Goal: Information Seeking & Learning: Learn about a topic

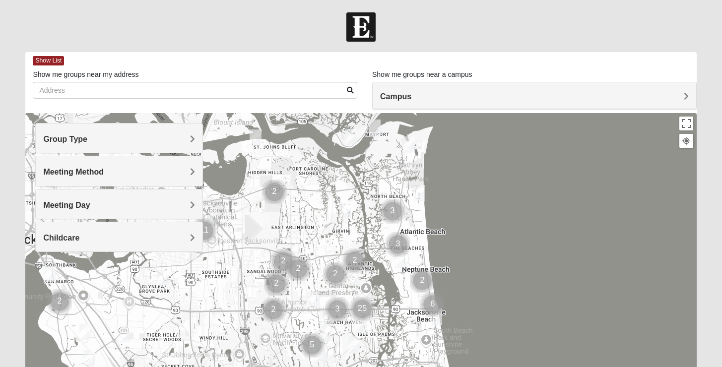
click at [154, 125] on div "Group Type" at bounding box center [119, 138] width 167 height 29
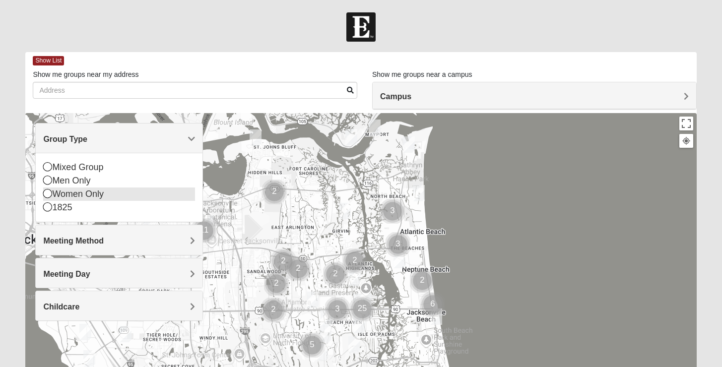
click at [85, 192] on div "Women Only" at bounding box center [119, 194] width 152 height 13
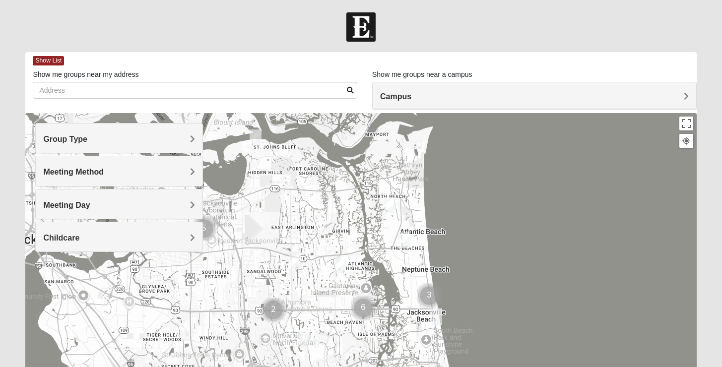
click at [420, 112] on div "Show List Loading Groups Keywords Filter Additional Filters Campus Arlington Ba…" at bounding box center [360, 281] width 671 height 458
click at [411, 99] on h4 "Campus" at bounding box center [534, 96] width 309 height 9
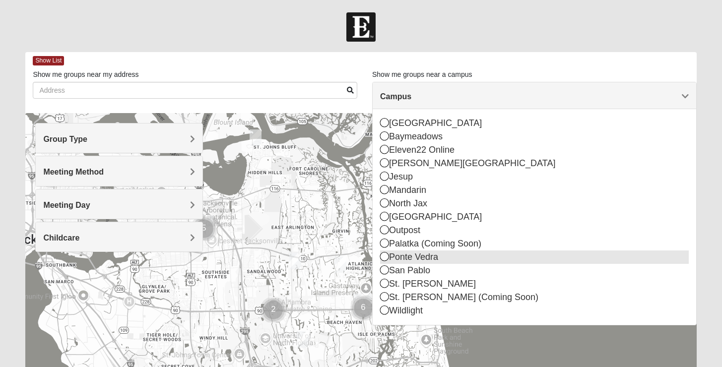
click at [417, 252] on div "Ponte Vedra" at bounding box center [534, 257] width 309 height 13
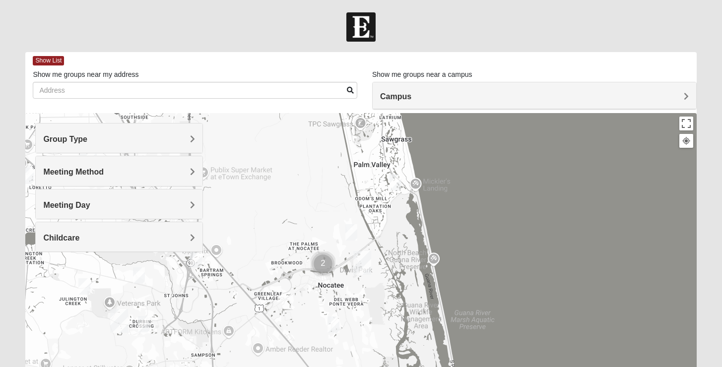
drag, startPoint x: 402, startPoint y: 308, endPoint x: 402, endPoint y: 205, distance: 102.2
click at [402, 205] on div at bounding box center [360, 311] width 671 height 397
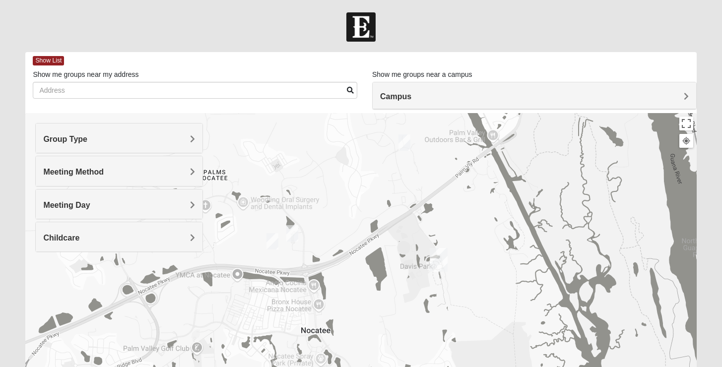
click at [402, 146] on img "Womens Masulli 32081" at bounding box center [404, 142] width 12 height 16
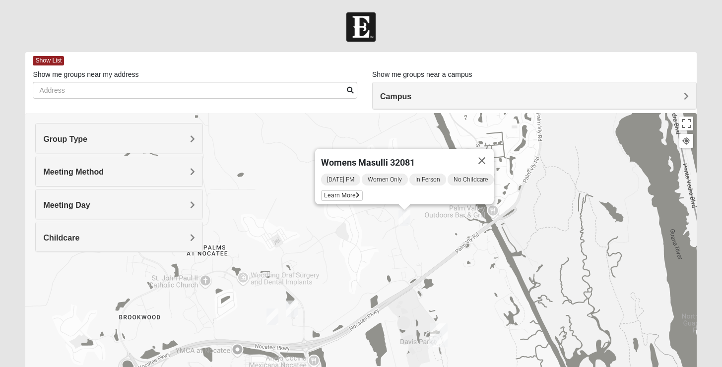
drag, startPoint x: 349, startPoint y: 187, endPoint x: 486, endPoint y: 186, distance: 136.9
click at [486, 186] on div "Tuesday PM Women Only In Person No Childcare Learn More" at bounding box center [407, 189] width 173 height 32
click at [293, 306] on img "Womens Damrow 32081" at bounding box center [292, 309] width 12 height 16
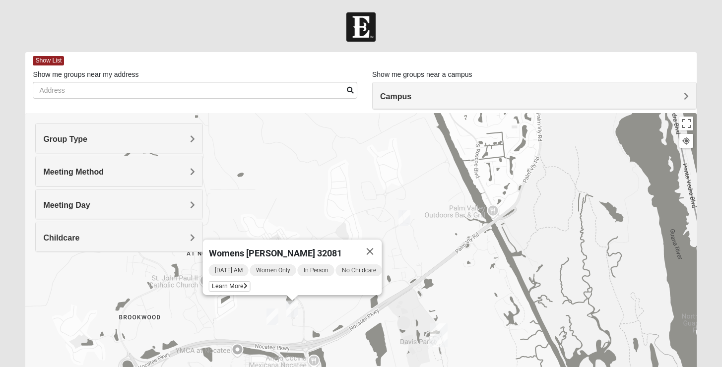
click at [270, 318] on img "Womens Piscitelli 32081" at bounding box center [272, 317] width 12 height 16
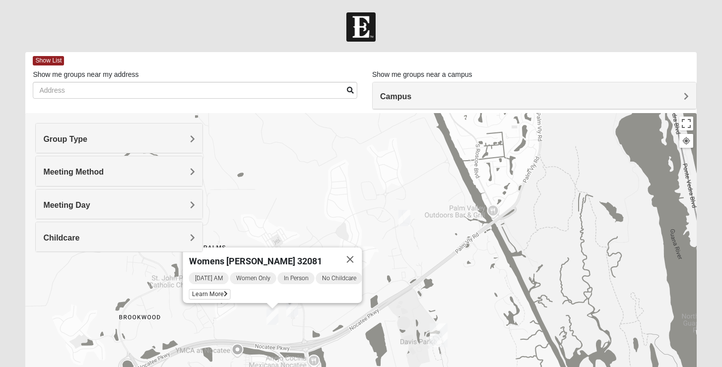
click at [393, 268] on div "Womens Piscitelli 32081 Friday AM Women Only In Person No Childcare Learn More" at bounding box center [360, 311] width 671 height 397
click at [355, 257] on button "Close" at bounding box center [350, 260] width 24 height 24
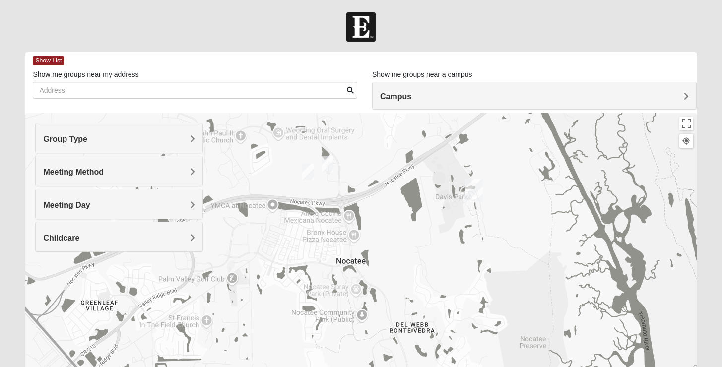
drag, startPoint x: 361, startPoint y: 302, endPoint x: 397, endPoint y: 153, distance: 152.6
click at [397, 153] on div at bounding box center [360, 311] width 671 height 397
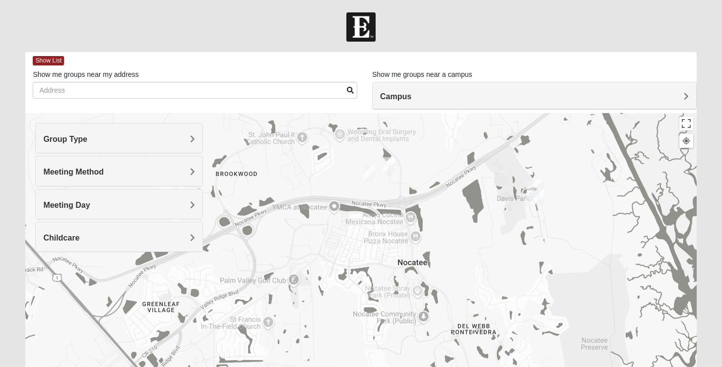
drag, startPoint x: 411, startPoint y: 215, endPoint x: 473, endPoint y: 217, distance: 62.5
click at [473, 217] on div at bounding box center [360, 311] width 671 height 397
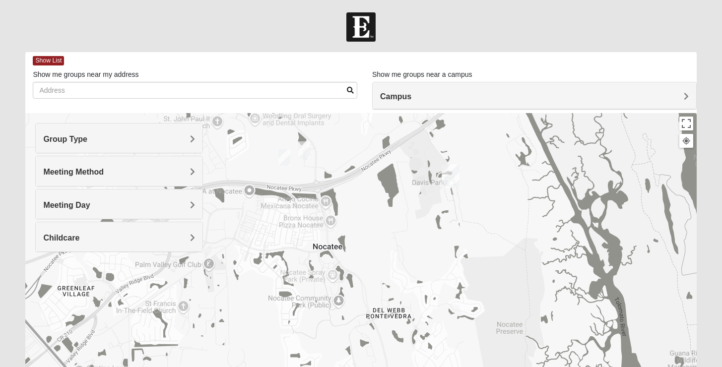
drag, startPoint x: 530, startPoint y: 222, endPoint x: 451, endPoint y: 206, distance: 80.0
click at [451, 206] on div at bounding box center [360, 311] width 671 height 397
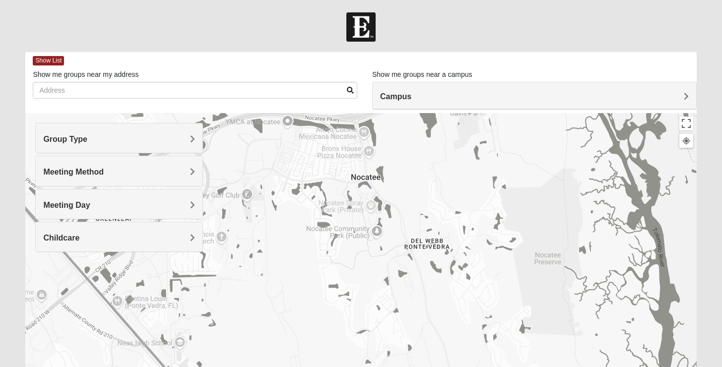
drag, startPoint x: 365, startPoint y: 262, endPoint x: 402, endPoint y: 190, distance: 81.2
click at [402, 190] on div at bounding box center [360, 311] width 671 height 397
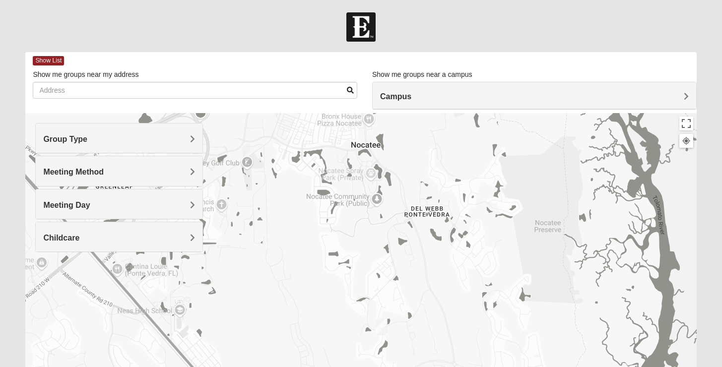
drag, startPoint x: 401, startPoint y: 272, endPoint x: 401, endPoint y: 220, distance: 51.6
click at [401, 220] on div at bounding box center [360, 311] width 671 height 397
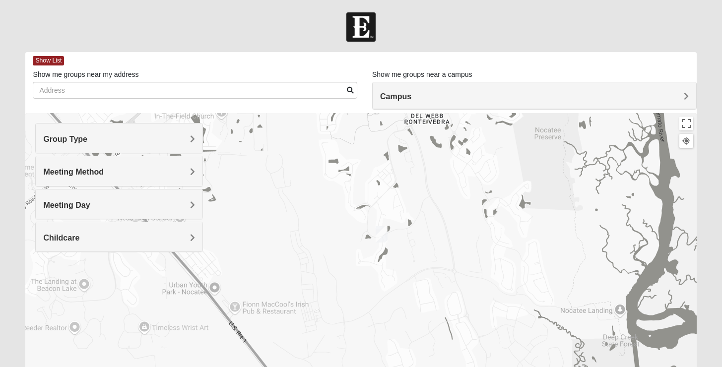
click at [383, 236] on img "Womens Sinclair 32081" at bounding box center [382, 234] width 12 height 16
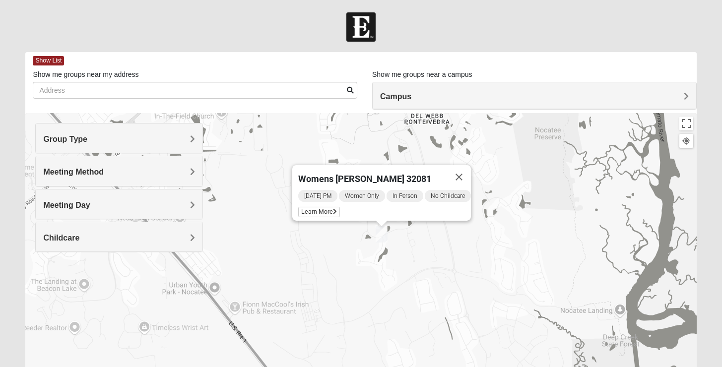
click at [519, 182] on div "Womens Sinclair 32081 Friday PM Women Only In Person No Childcare Learn More" at bounding box center [360, 311] width 671 height 397
click at [456, 174] on button "Close" at bounding box center [459, 177] width 24 height 24
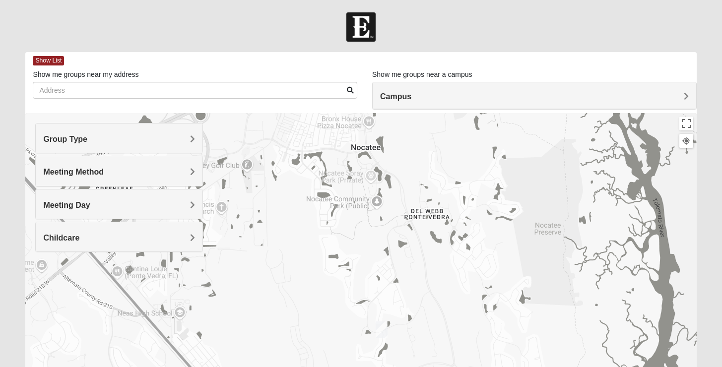
drag, startPoint x: 433, startPoint y: 146, endPoint x: 435, endPoint y: 314, distance: 168.2
click at [435, 314] on div at bounding box center [360, 311] width 671 height 397
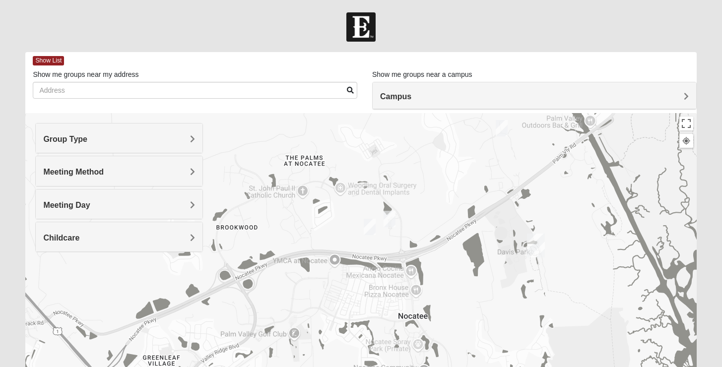
drag, startPoint x: 403, startPoint y: 239, endPoint x: 454, endPoint y: 333, distance: 106.5
click at [454, 333] on div at bounding box center [360, 311] width 671 height 397
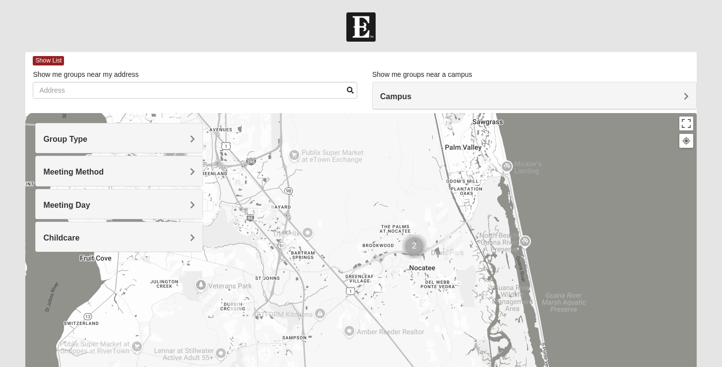
drag, startPoint x: 526, startPoint y: 258, endPoint x: 487, endPoint y: 243, distance: 41.9
click at [488, 244] on div at bounding box center [360, 311] width 671 height 397
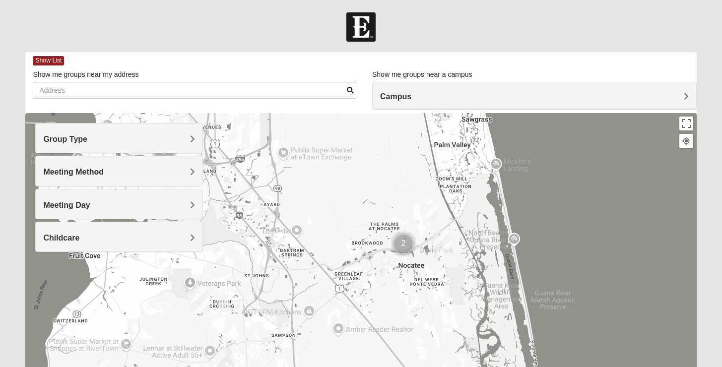
click at [481, 157] on img "Womens Beeson 32082" at bounding box center [476, 162] width 12 height 16
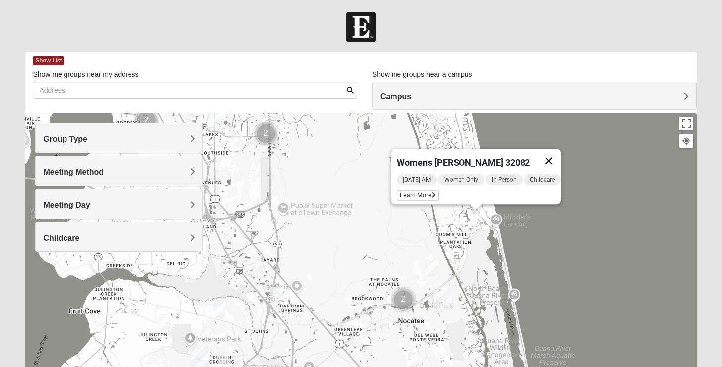
click at [554, 152] on button "Close" at bounding box center [549, 161] width 24 height 24
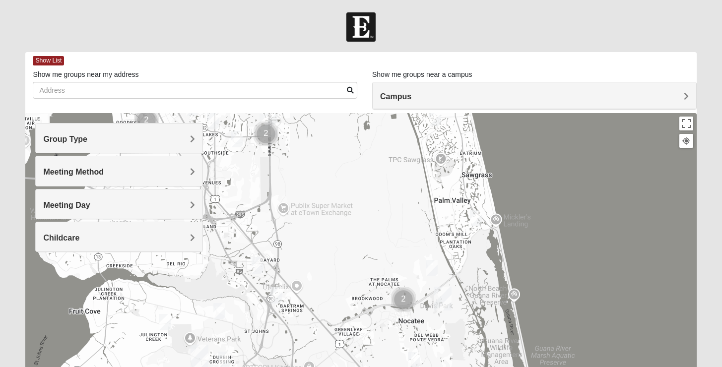
click at [329, 267] on div "To navigate, press the arrow keys." at bounding box center [360, 311] width 671 height 397
click at [273, 296] on img "Womens Lopez/McCardle 32258" at bounding box center [276, 295] width 12 height 16
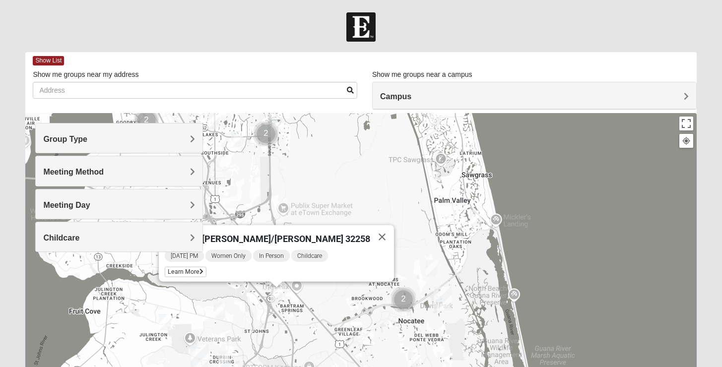
click at [297, 207] on div "Womens [PERSON_NAME]/[PERSON_NAME] 32258 [DATE] PM Women Only In Person Childca…" at bounding box center [360, 311] width 671 height 397
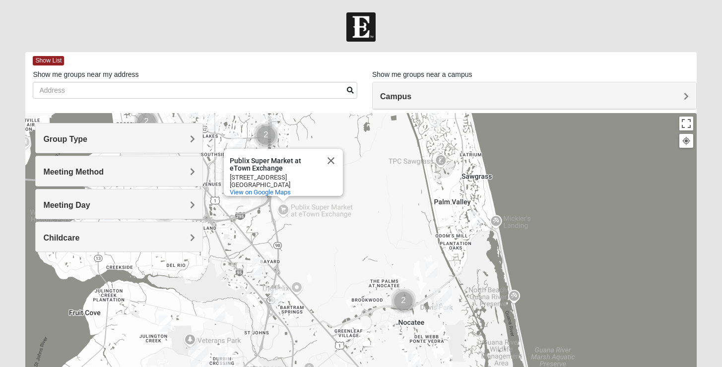
click at [259, 266] on img "Womens Gonzalez 32258" at bounding box center [258, 267] width 12 height 16
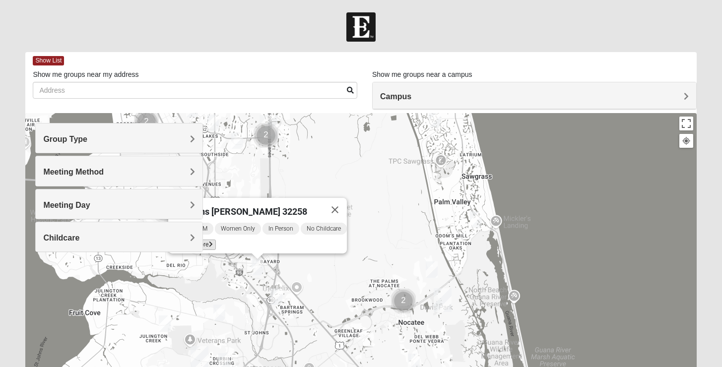
click at [204, 240] on span "Learn More" at bounding box center [195, 245] width 42 height 10
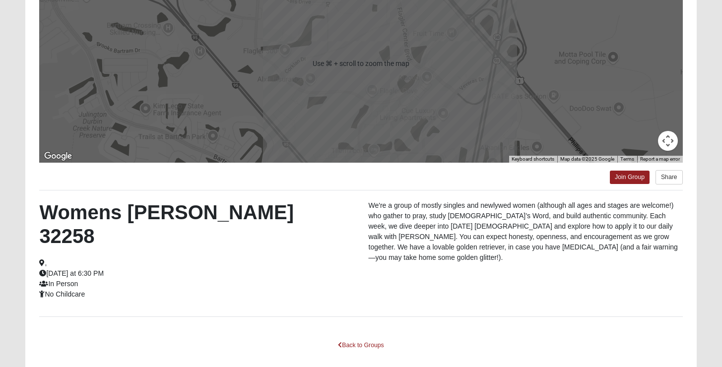
scroll to position [159, 0]
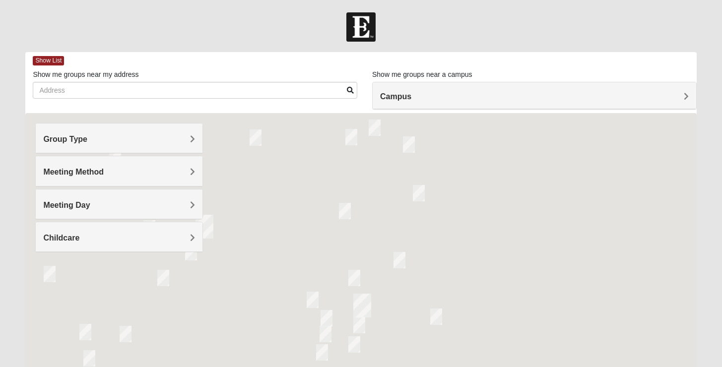
scroll to position [159, 0]
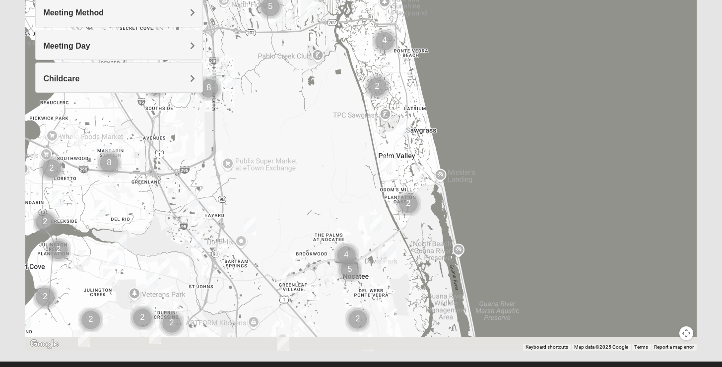
drag, startPoint x: 399, startPoint y: 283, endPoint x: 357, endPoint y: 100, distance: 187.7
click at [357, 100] on div at bounding box center [360, 152] width 671 height 397
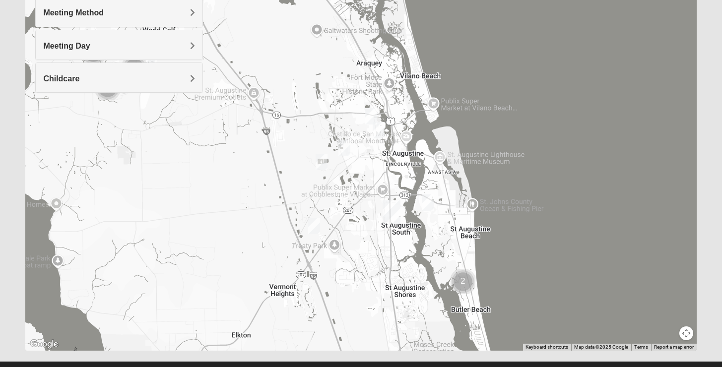
drag, startPoint x: 373, startPoint y: 160, endPoint x: 412, endPoint y: 236, distance: 85.0
click at [410, 233] on div at bounding box center [360, 152] width 671 height 397
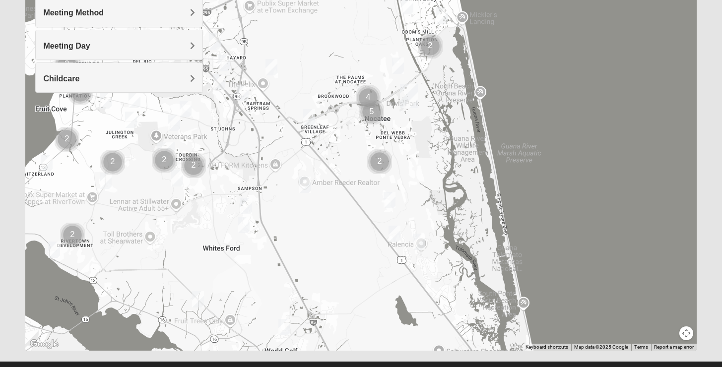
drag, startPoint x: 379, startPoint y: 126, endPoint x: 356, endPoint y: 213, distance: 90.5
click at [356, 213] on div at bounding box center [360, 152] width 671 height 397
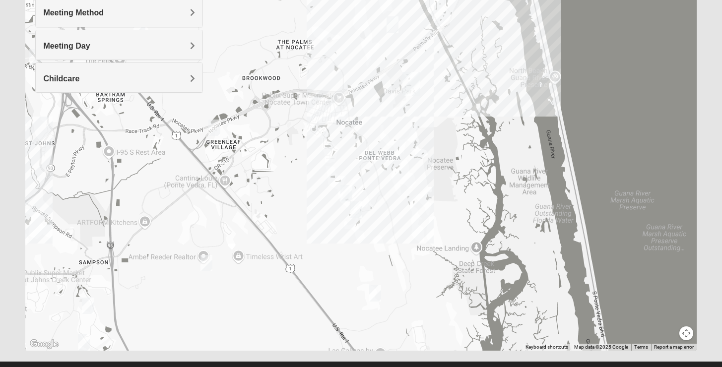
drag, startPoint x: 414, startPoint y: 139, endPoint x: 414, endPoint y: 200, distance: 61.5
click at [414, 200] on div at bounding box center [360, 152] width 671 height 397
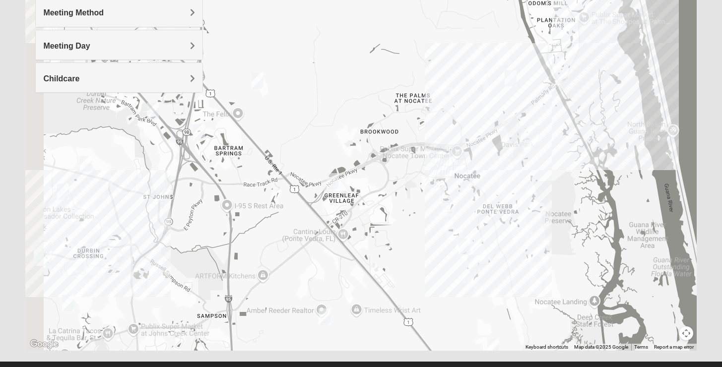
drag, startPoint x: 237, startPoint y: 156, endPoint x: 371, endPoint y: 206, distance: 143.6
click at [371, 206] on div at bounding box center [360, 152] width 671 height 397
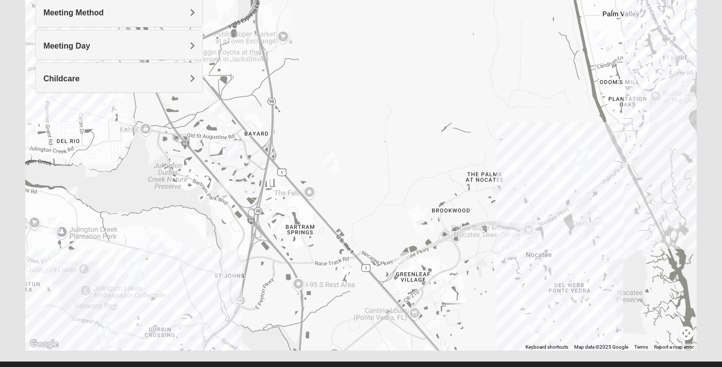
drag, startPoint x: 216, startPoint y: 111, endPoint x: 266, endPoint y: 174, distance: 80.9
click at [266, 174] on div at bounding box center [360, 152] width 671 height 397
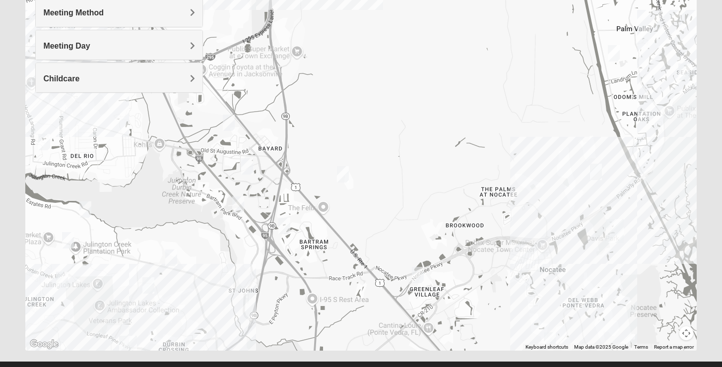
click at [284, 225] on img "Womens Lopez/McCardle 32258" at bounding box center [284, 226] width 12 height 16
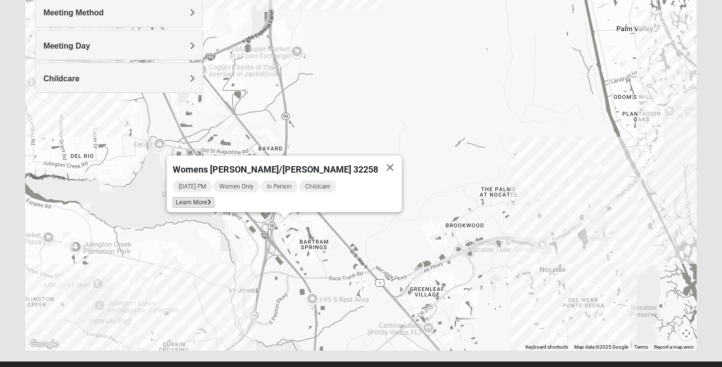
click at [214, 198] on span "Learn More" at bounding box center [194, 202] width 42 height 10
